Goal: Find contact information: Find contact information

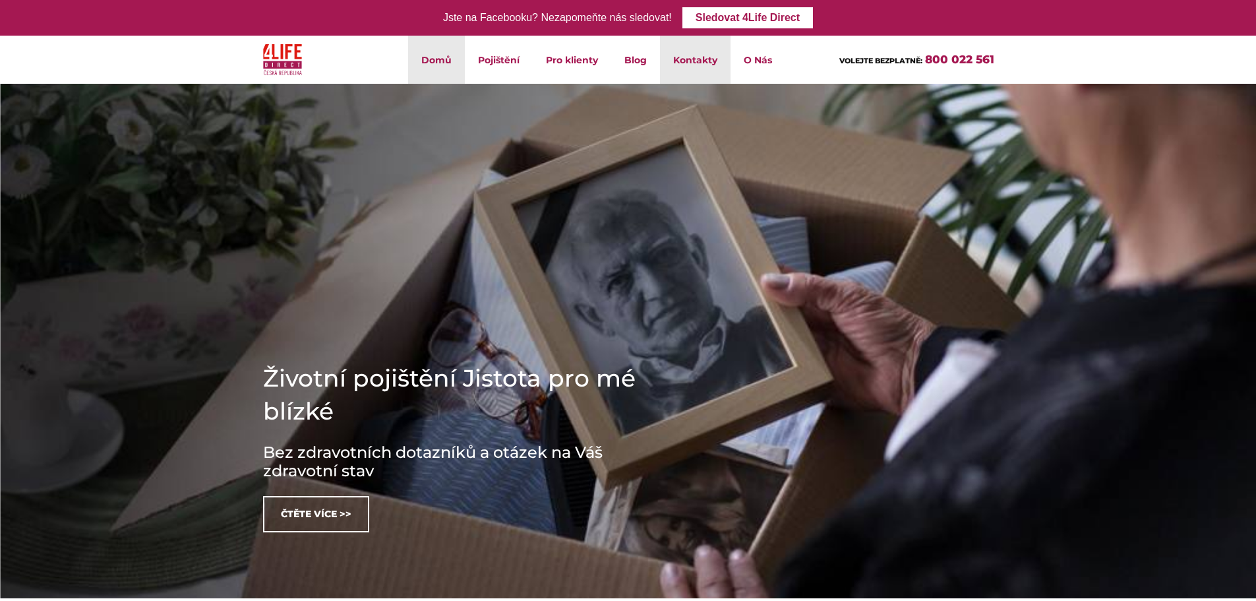
click at [704, 61] on link "Kontakty" at bounding box center [695, 60] width 71 height 48
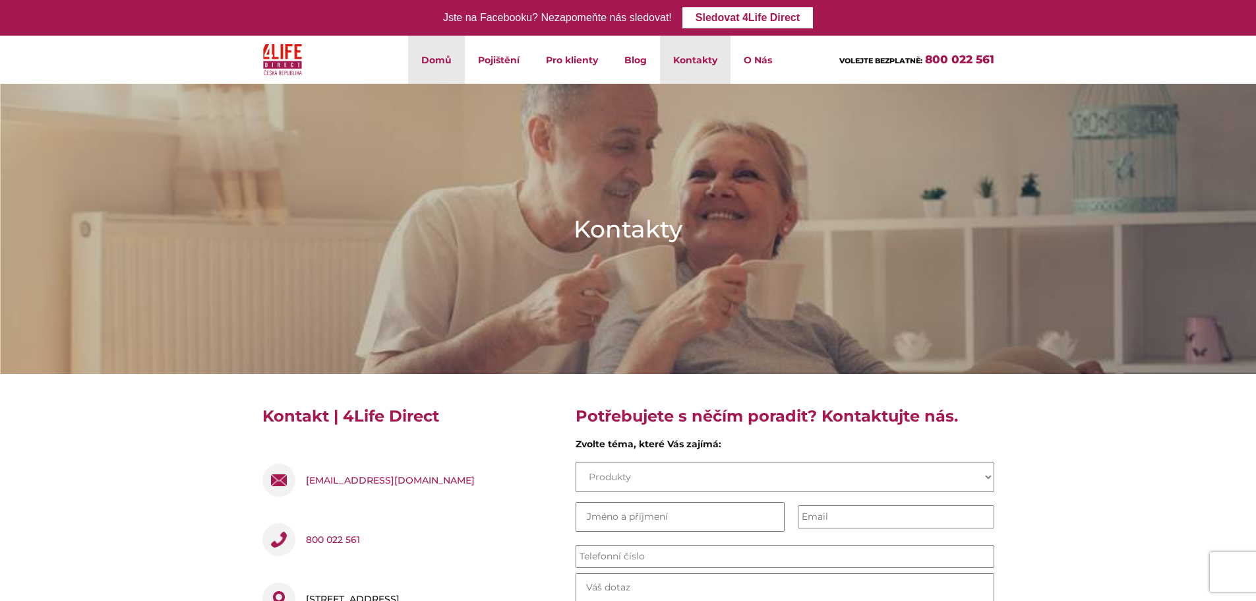
click at [444, 55] on link "Domů" at bounding box center [436, 60] width 57 height 48
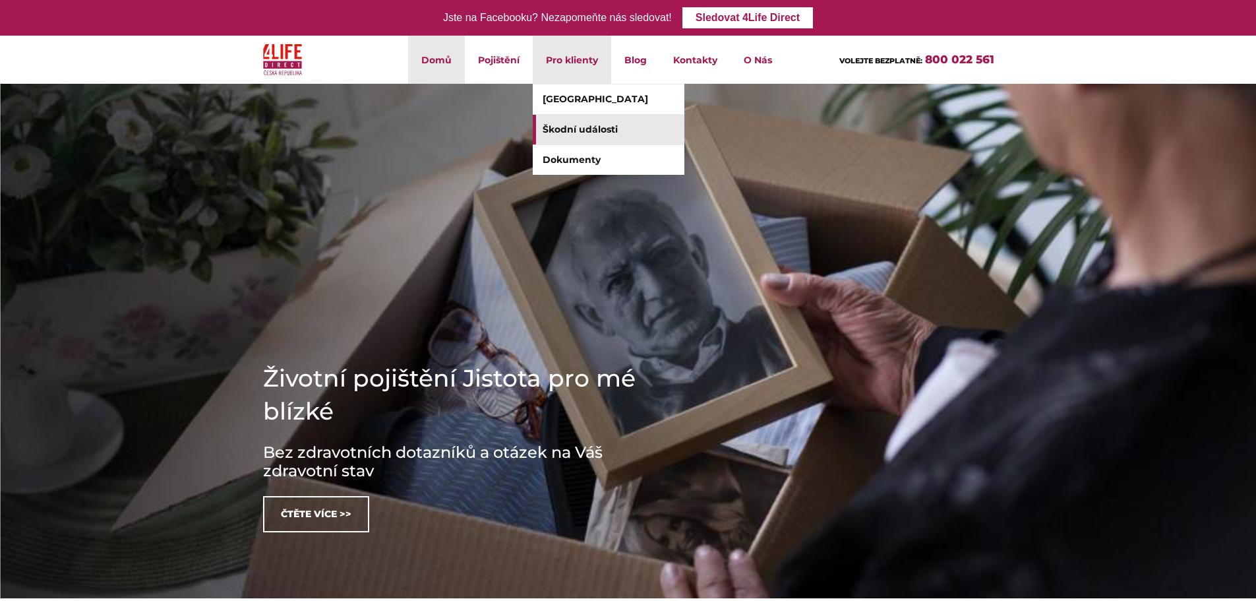
click at [583, 131] on link "Škodní události" at bounding box center [609, 130] width 152 height 30
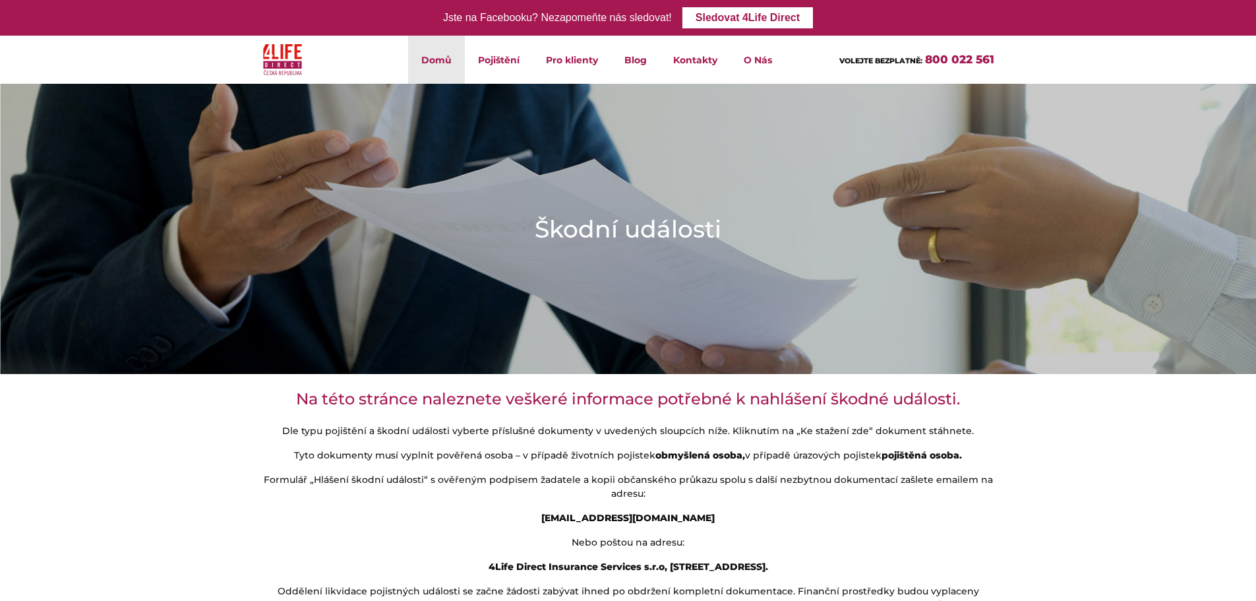
click at [436, 64] on link "Domů" at bounding box center [436, 60] width 57 height 48
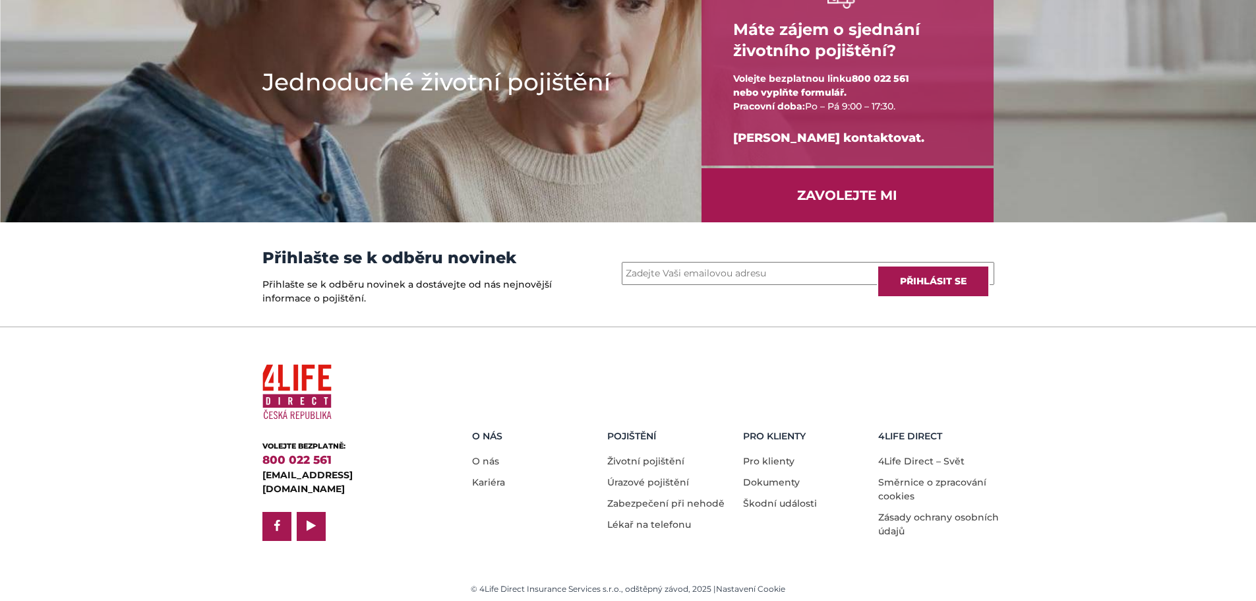
scroll to position [1731, 0]
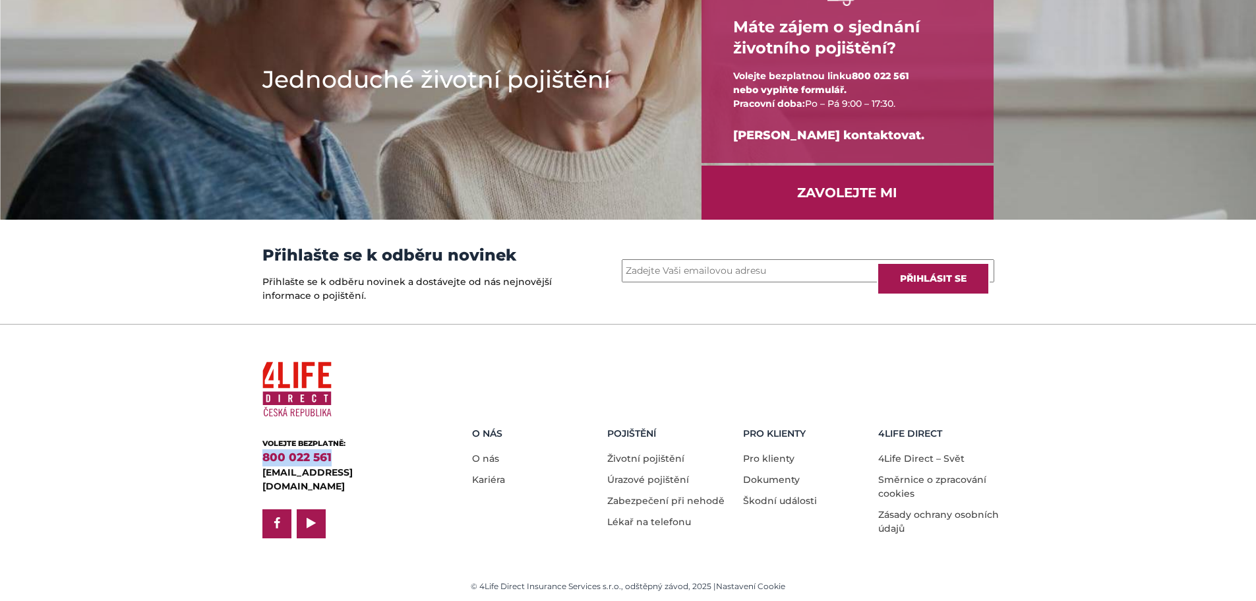
drag, startPoint x: 367, startPoint y: 465, endPoint x: 249, endPoint y: 462, distance: 118.7
click at [249, 462] on footer "VOLEJTE BEZPLATNĚ: 800 022 561 [EMAIL_ADDRESS][DOMAIN_NAME] facebook play O nás…" at bounding box center [628, 464] width 1256 height 280
copy link "800 022 561"
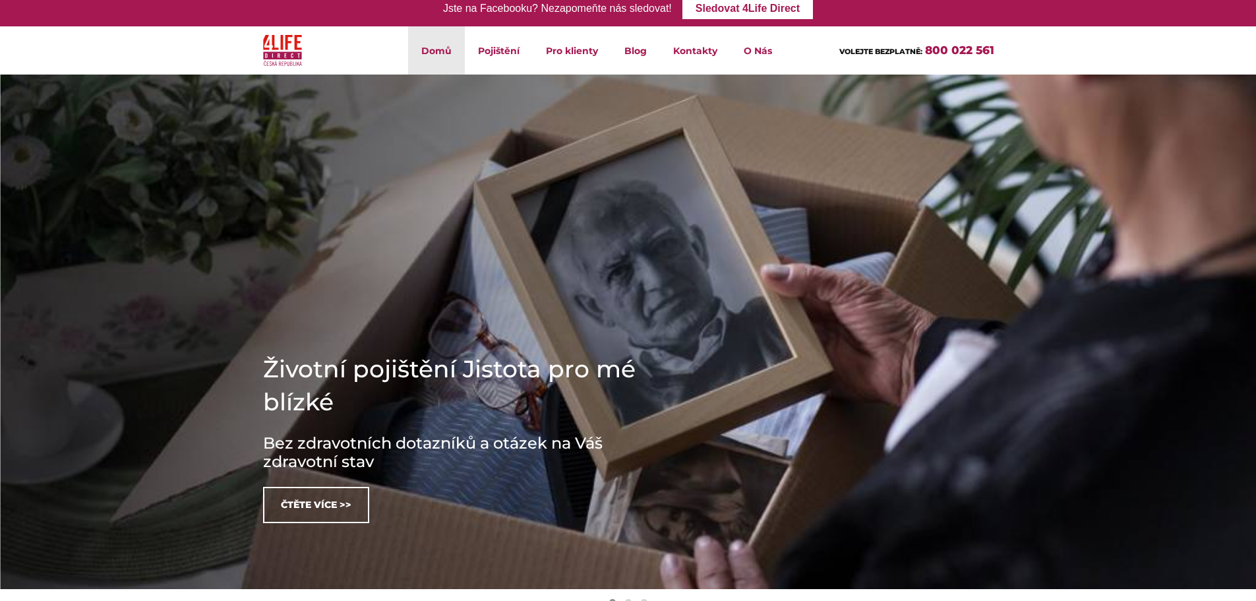
scroll to position [0, 0]
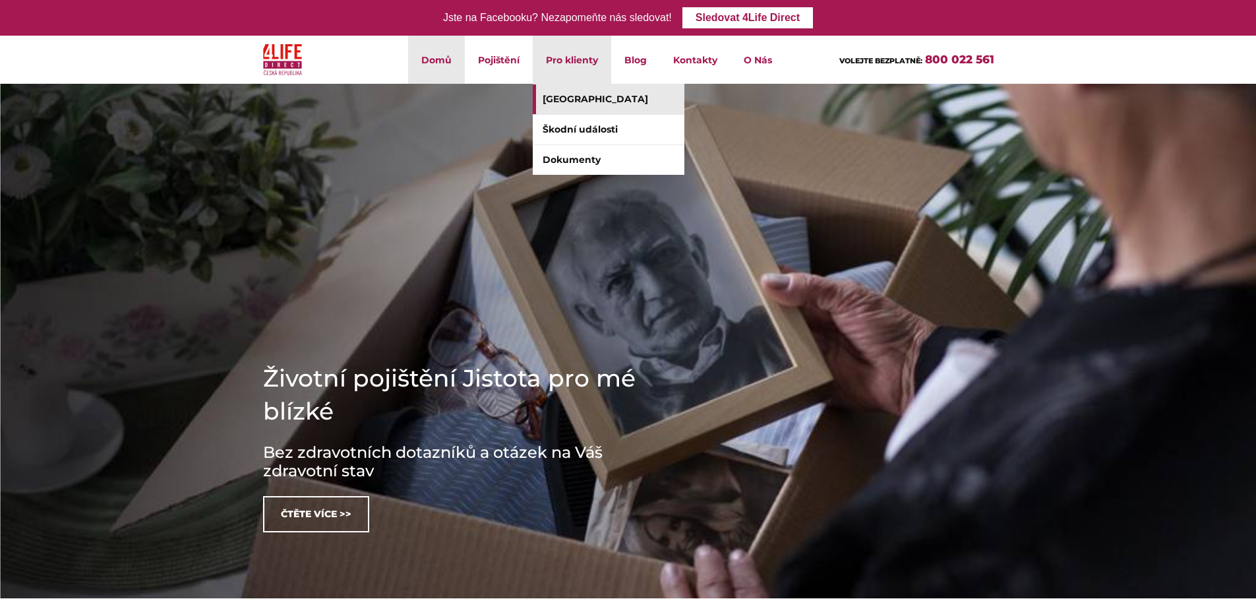
click at [589, 104] on link "[GEOGRAPHIC_DATA]" at bounding box center [609, 99] width 152 height 30
